Goal: Answer question/provide support

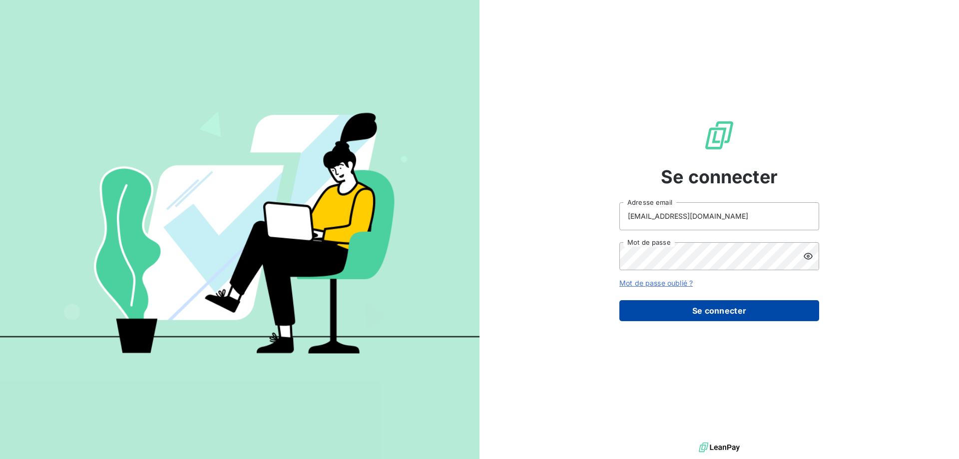
click at [732, 312] on button "Se connecter" at bounding box center [719, 310] width 200 height 21
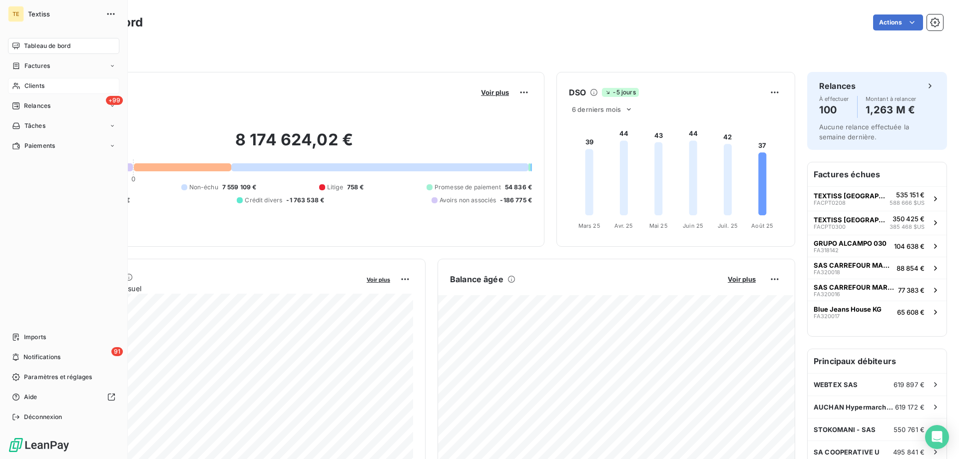
click at [16, 86] on icon at bounding box center [15, 86] width 7 height 6
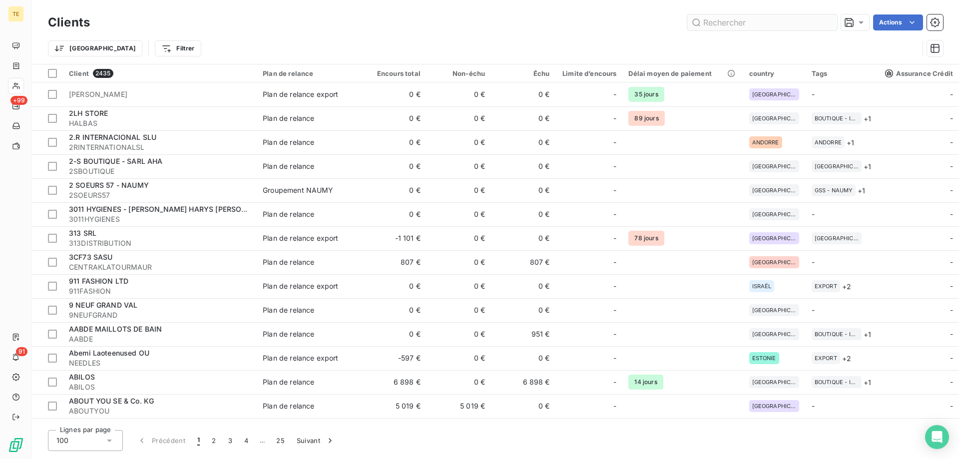
click at [741, 21] on input "text" at bounding box center [762, 22] width 150 height 16
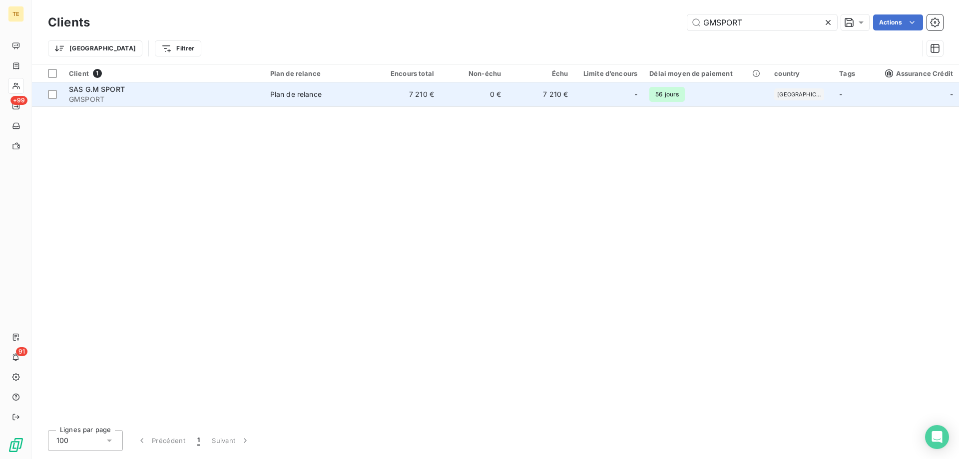
type input "GMSPORT"
click at [440, 96] on td "7 210 €" at bounding box center [406, 94] width 67 height 24
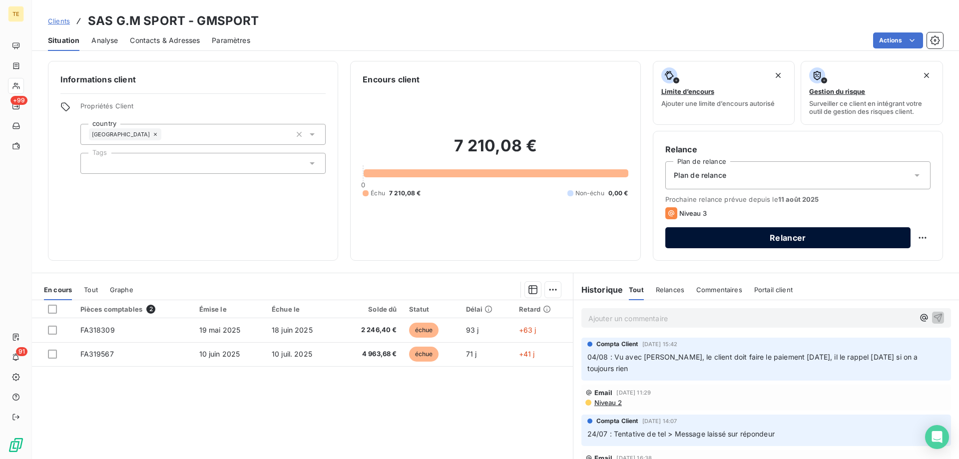
click at [803, 238] on button "Relancer" at bounding box center [787, 237] width 245 height 21
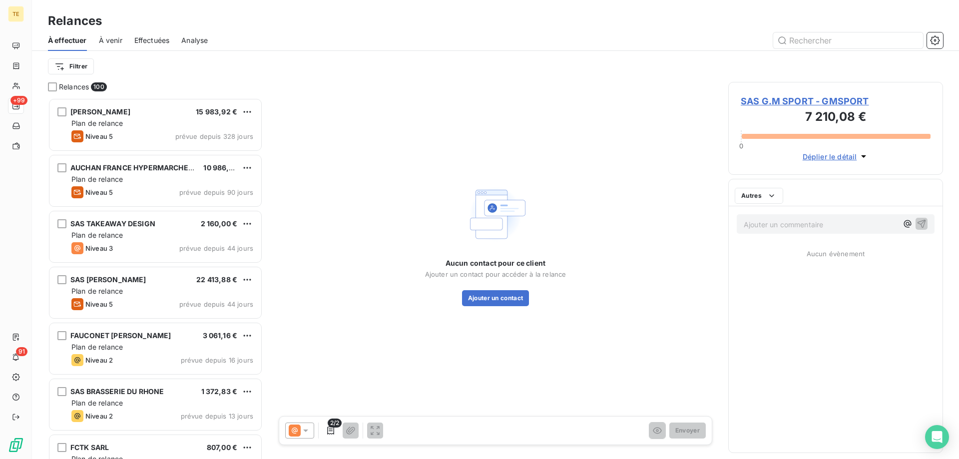
scroll to position [361, 215]
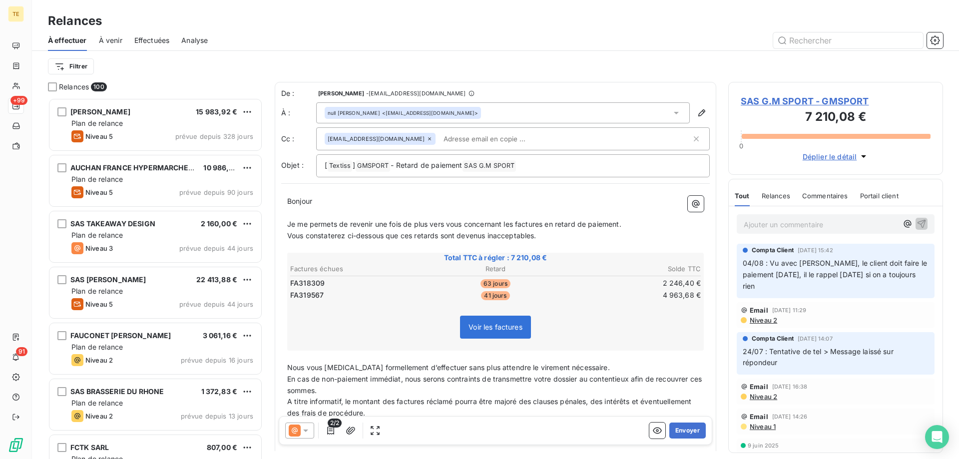
click at [442, 142] on input "text" at bounding box center [496, 138] width 115 height 15
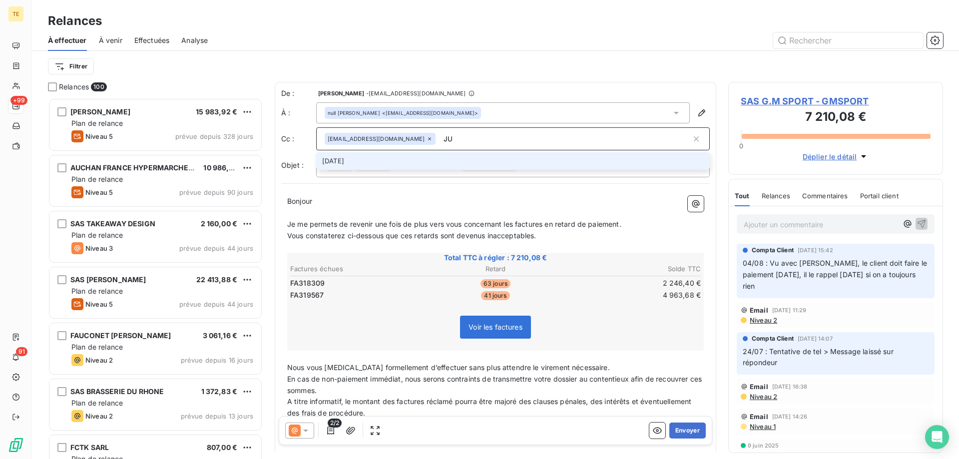
type input "J"
type input "[PERSON_NAME][EMAIL_ADDRESS][DOMAIN_NAME]"
click at [471, 56] on div "Filtrer" at bounding box center [495, 66] width 895 height 31
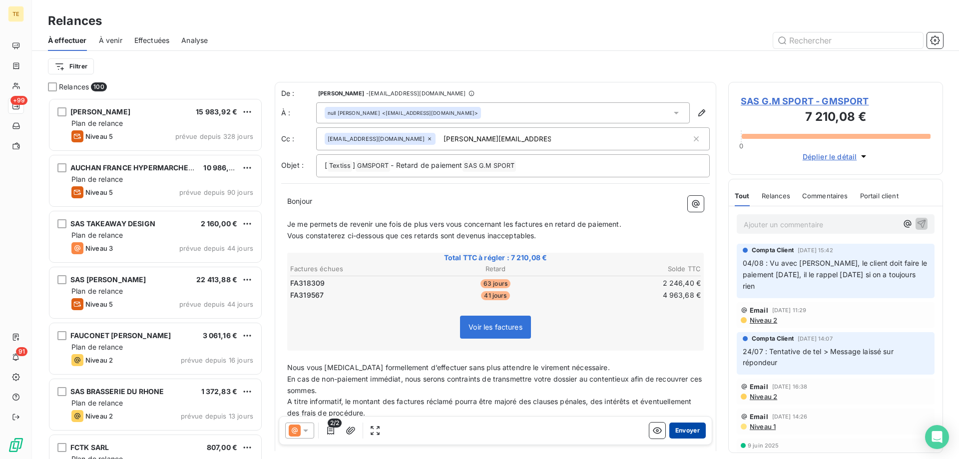
click at [689, 428] on button "Envoyer" at bounding box center [687, 430] width 36 height 16
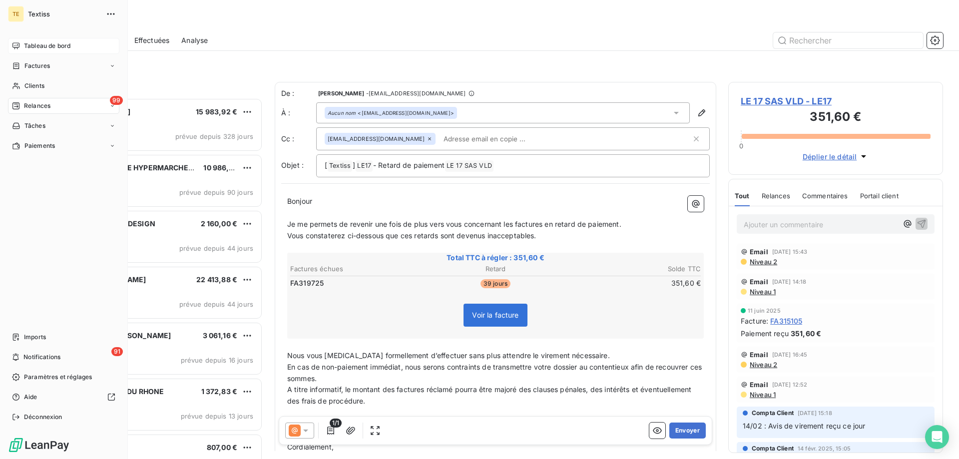
click at [36, 44] on span "Tableau de bord" at bounding box center [47, 45] width 46 height 9
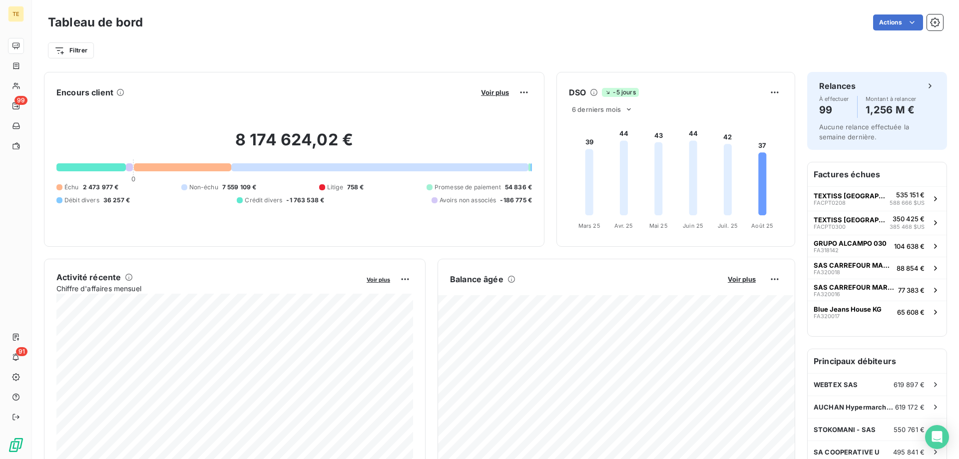
click at [651, 36] on div "Filtrer" at bounding box center [495, 46] width 895 height 27
click at [534, 41] on div "Filtrer" at bounding box center [495, 50] width 895 height 19
